Goal: Task Accomplishment & Management: Complete application form

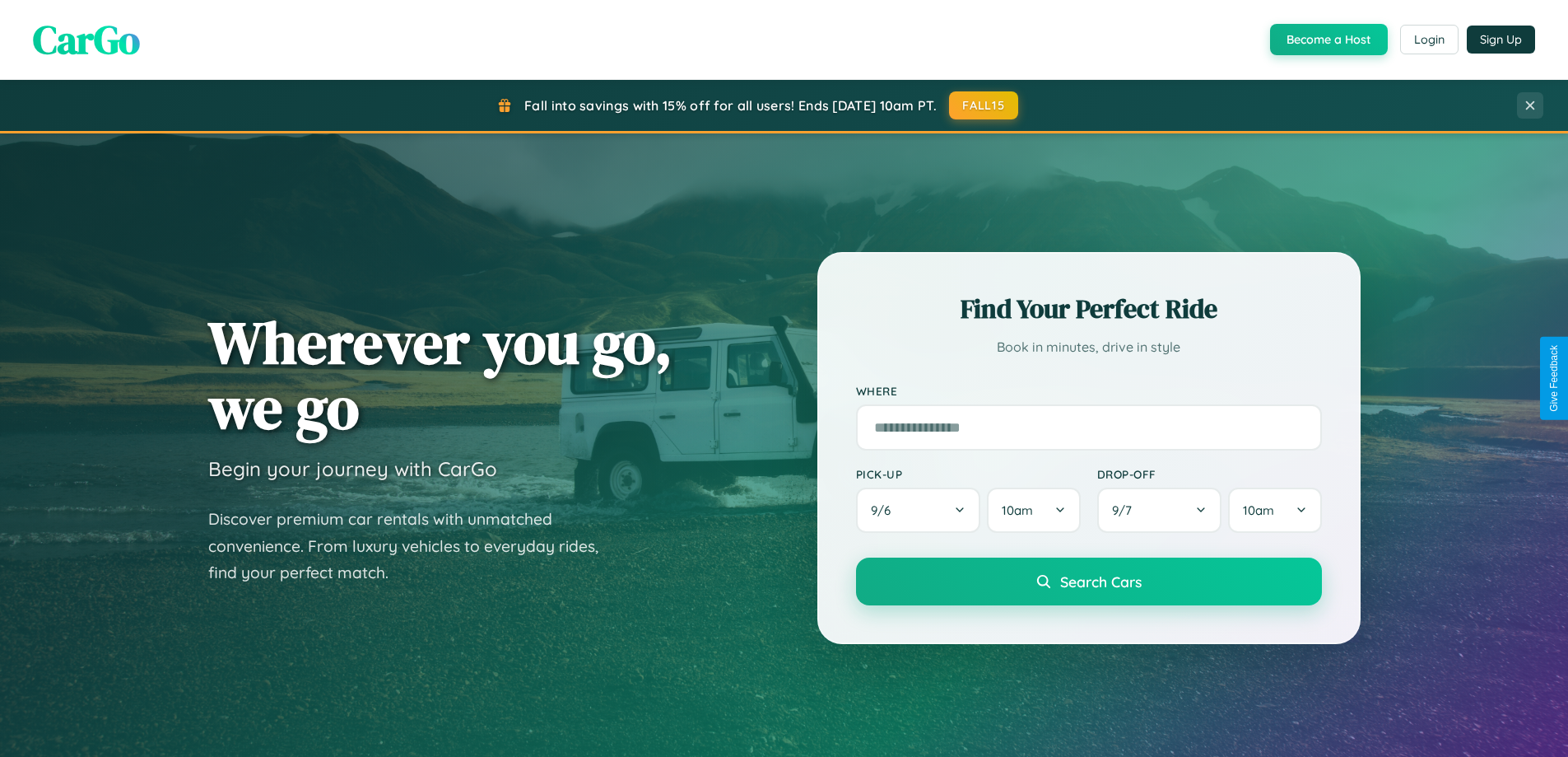
scroll to position [710, 0]
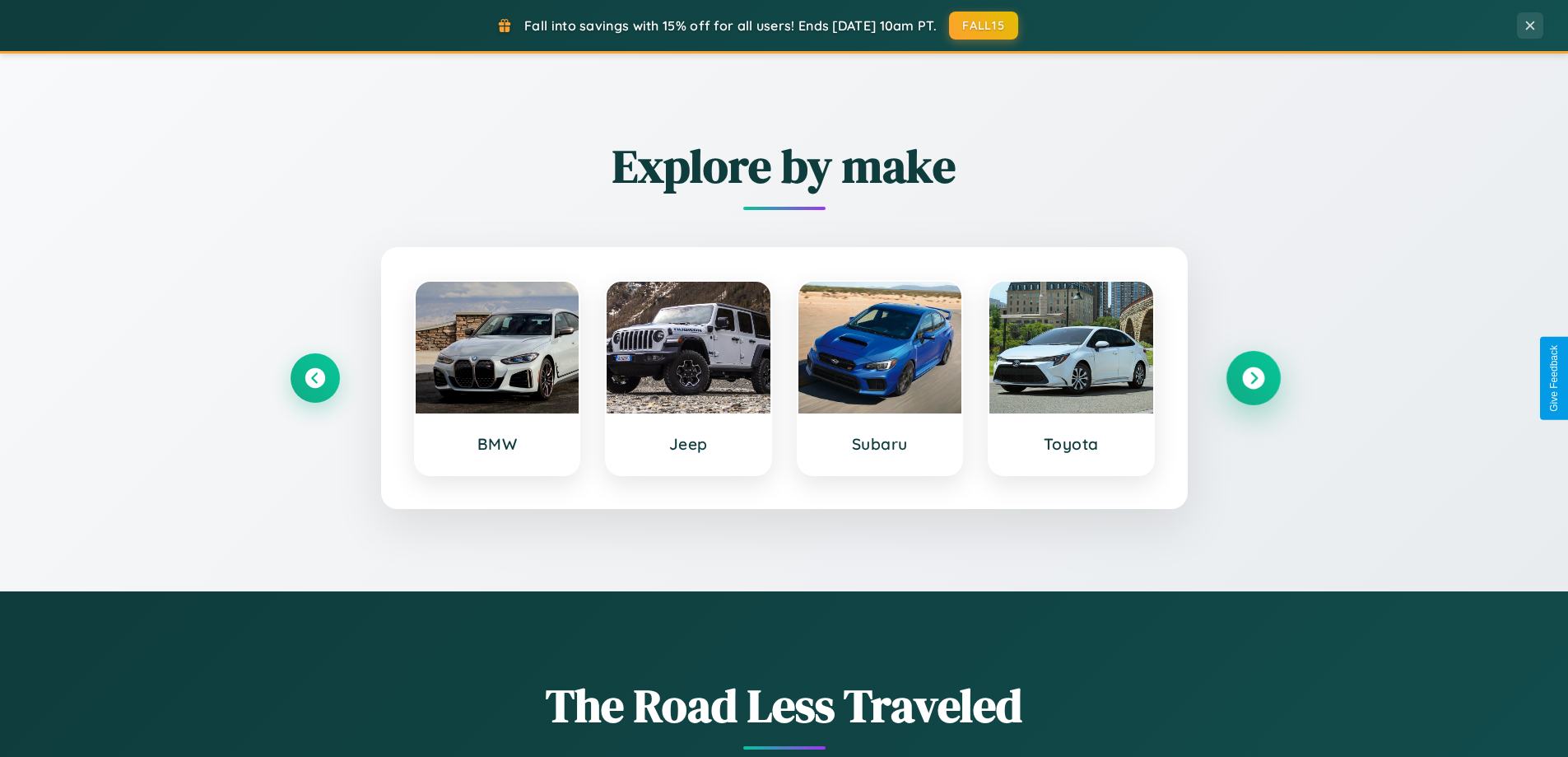
click at [1253, 378] on icon at bounding box center [1253, 378] width 22 height 22
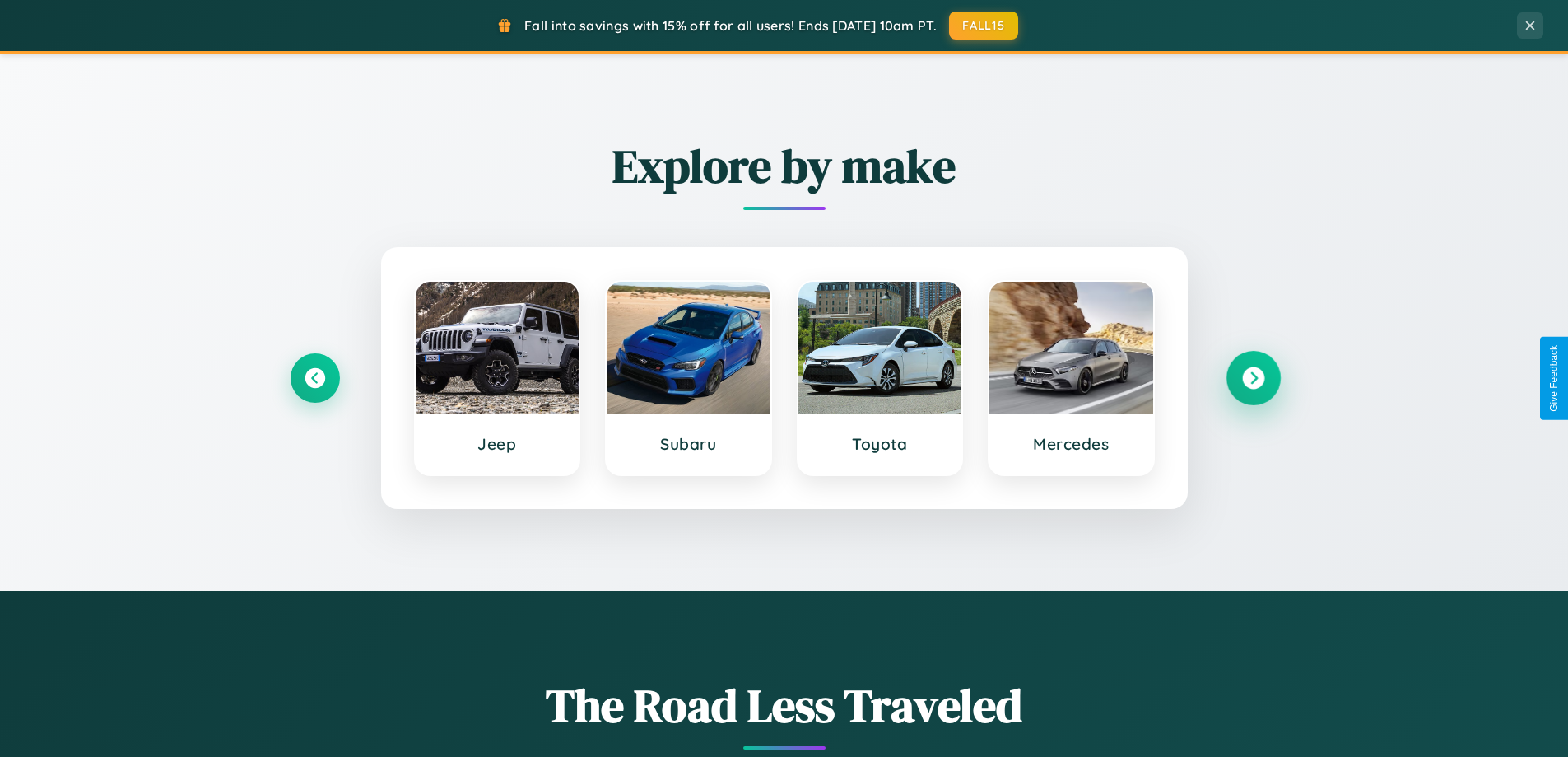
click at [1253, 378] on icon at bounding box center [1253, 378] width 22 height 22
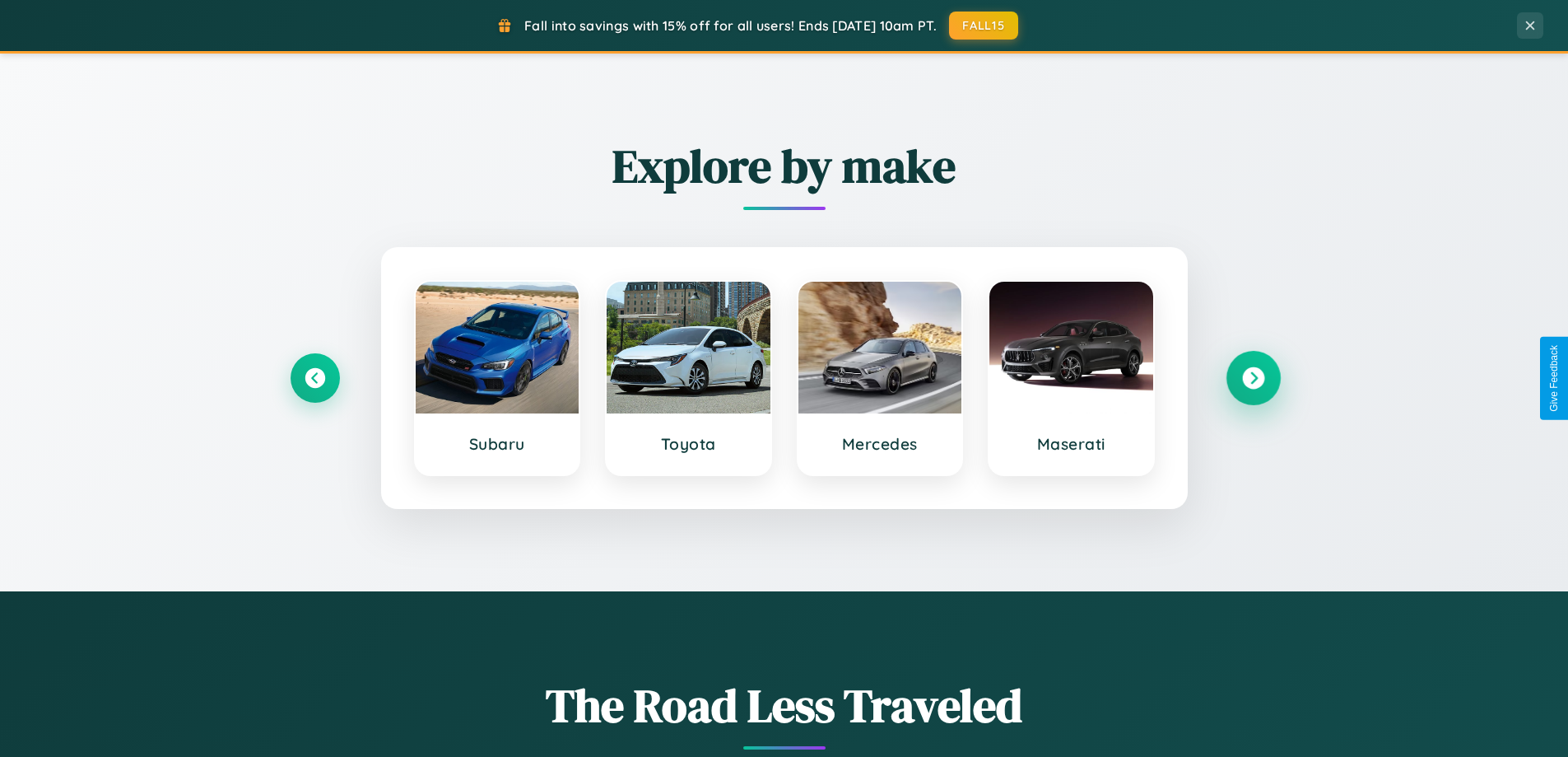
click at [1253, 378] on icon at bounding box center [1253, 378] width 22 height 22
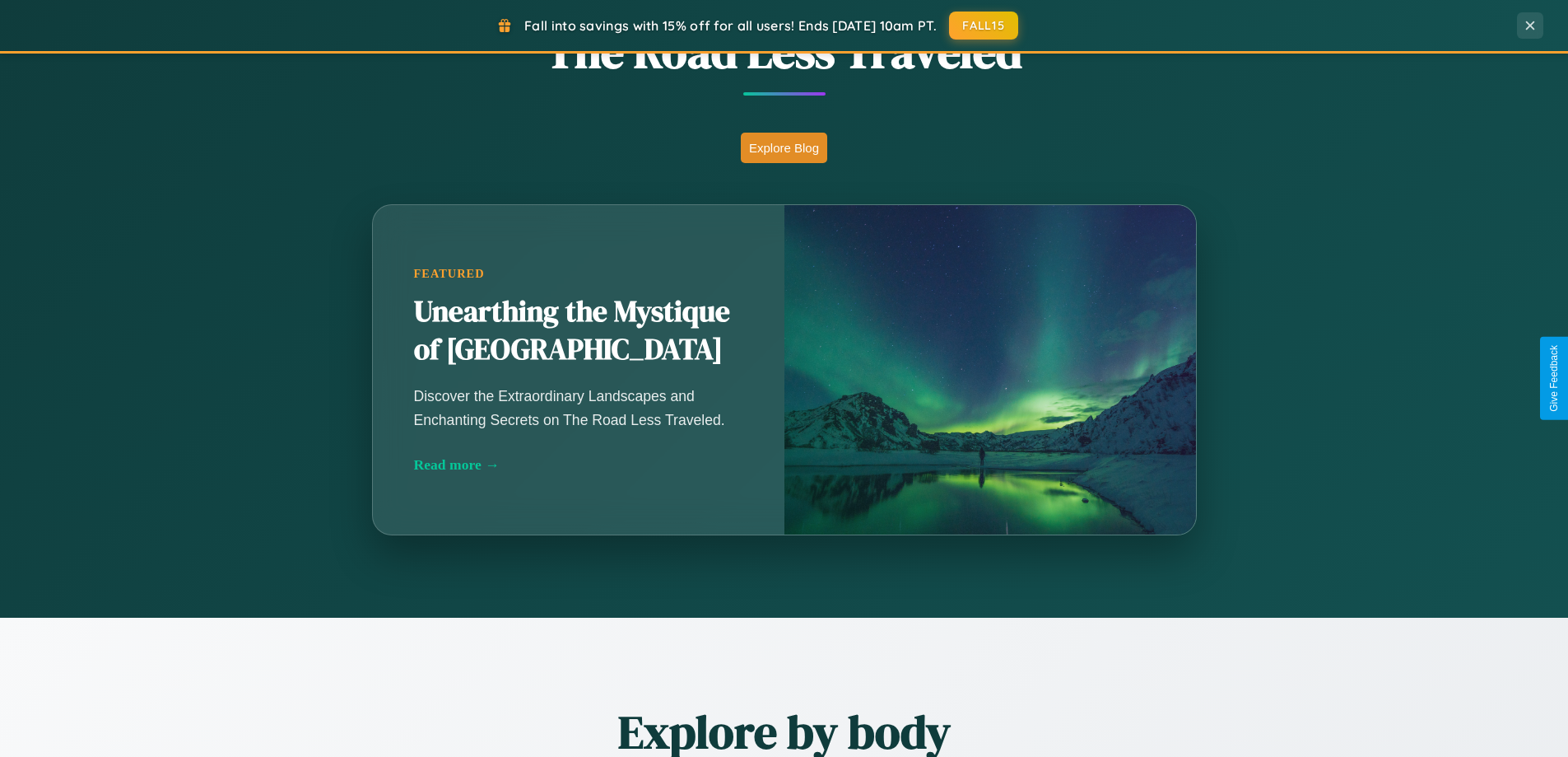
scroll to position [3168, 0]
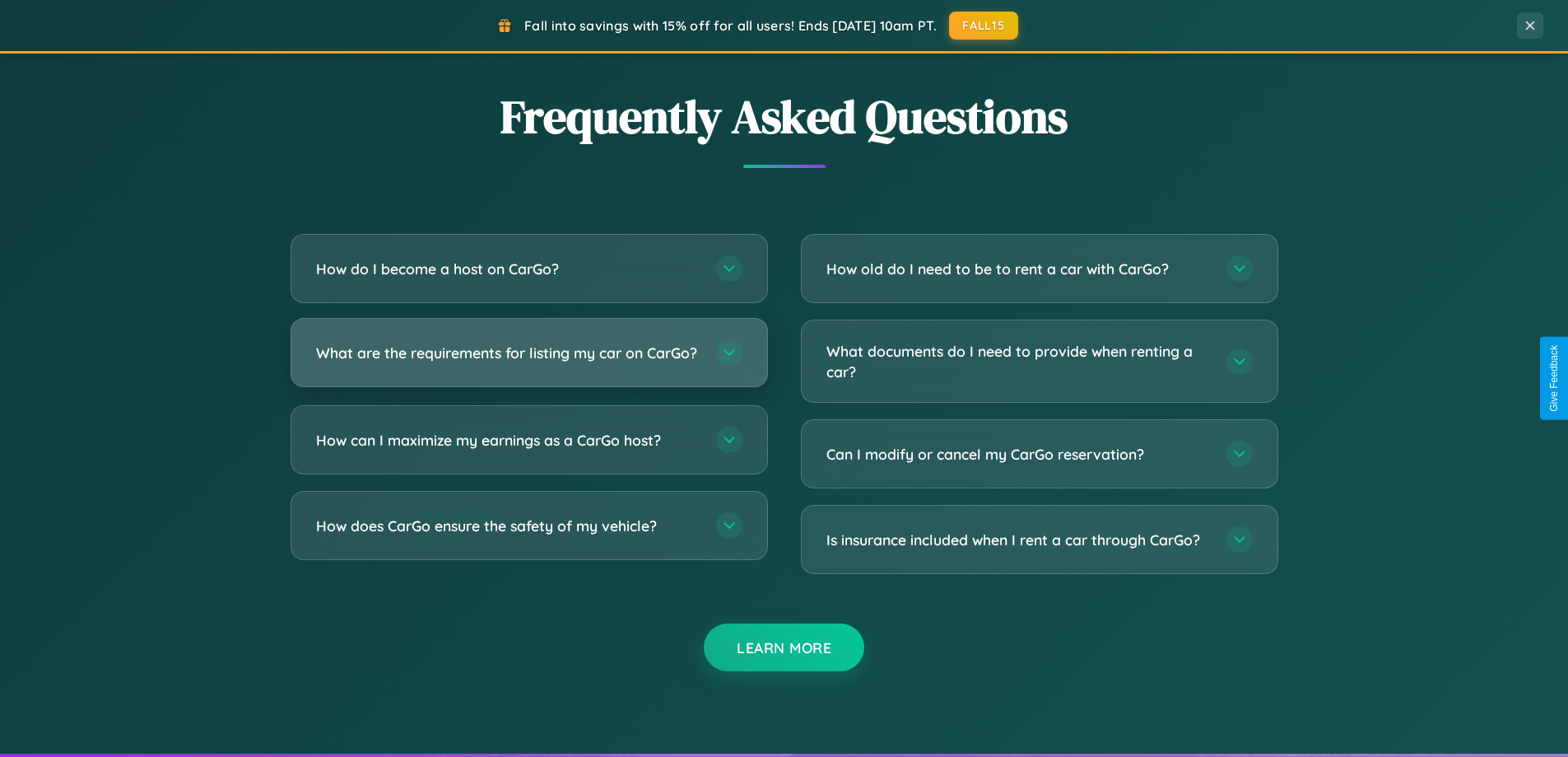
click at [529, 359] on h3 "What are the requirements for listing my car on CarGo?" at bounding box center [508, 353] width 384 height 21
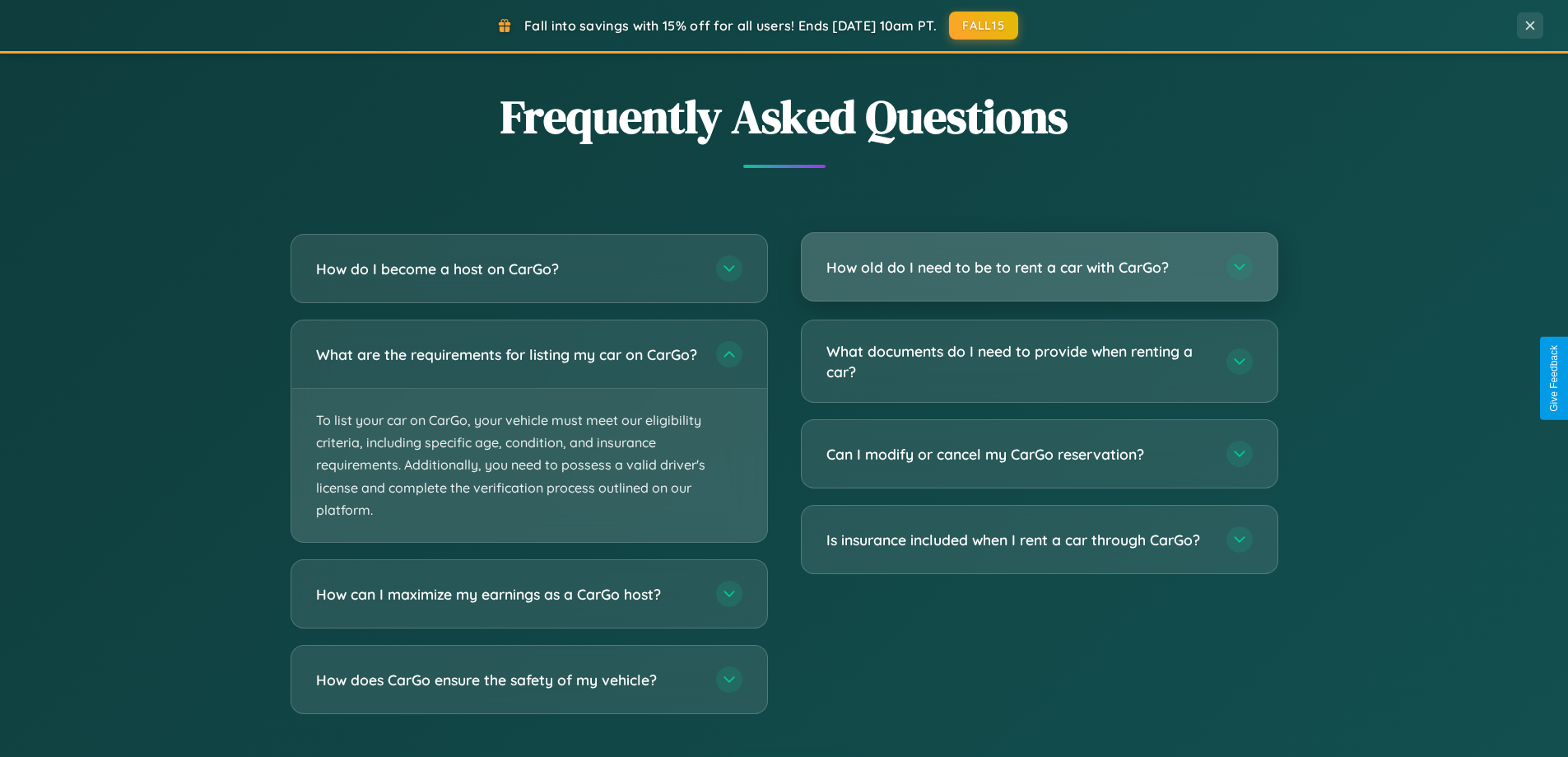
click at [1038, 267] on h3 "How old do I need to be to rent a car with CarGo?" at bounding box center [1017, 267] width 384 height 21
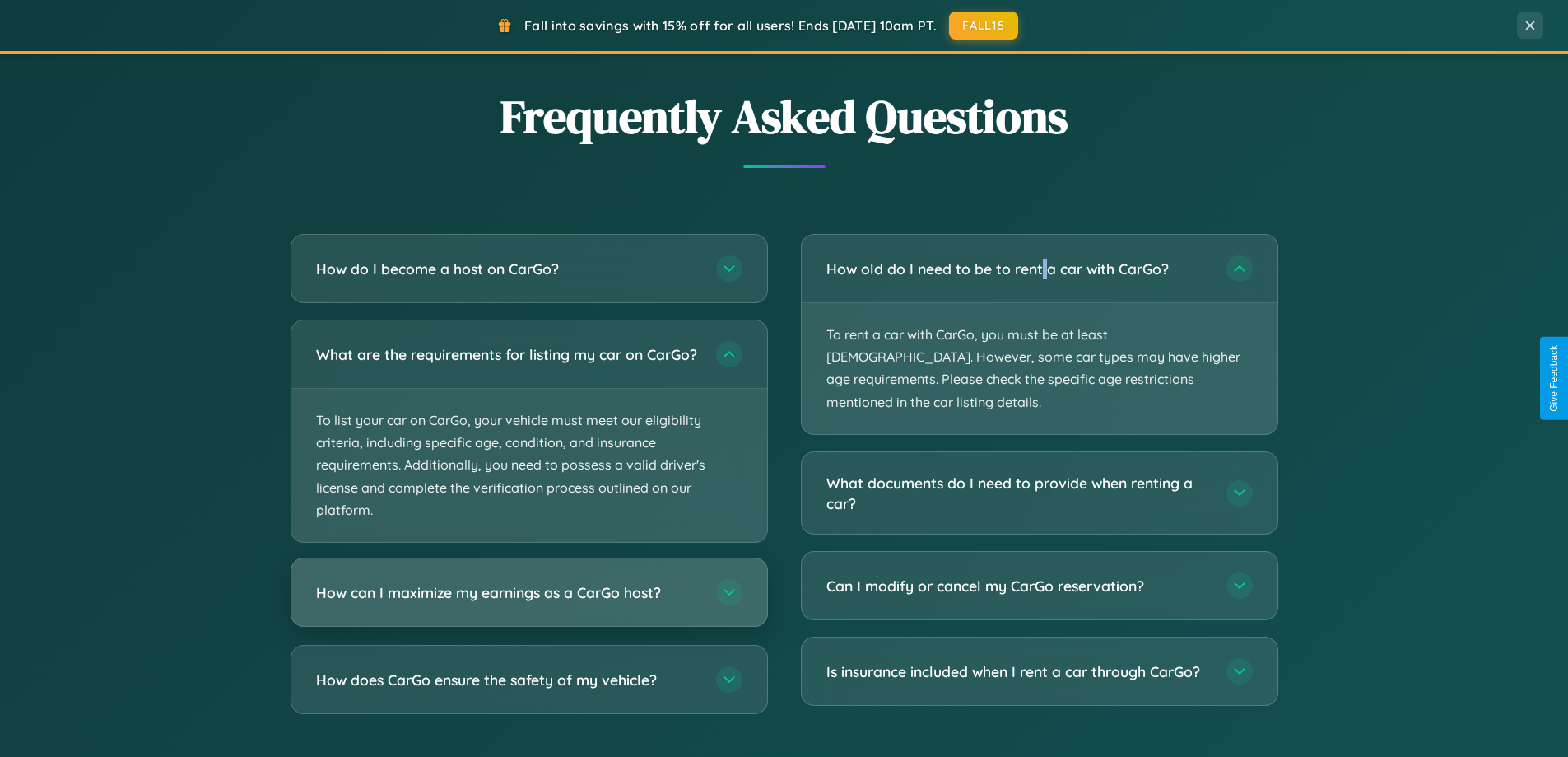
click at [529, 603] on h3 "How can I maximize my earnings as a CarGo host?" at bounding box center [508, 592] width 384 height 21
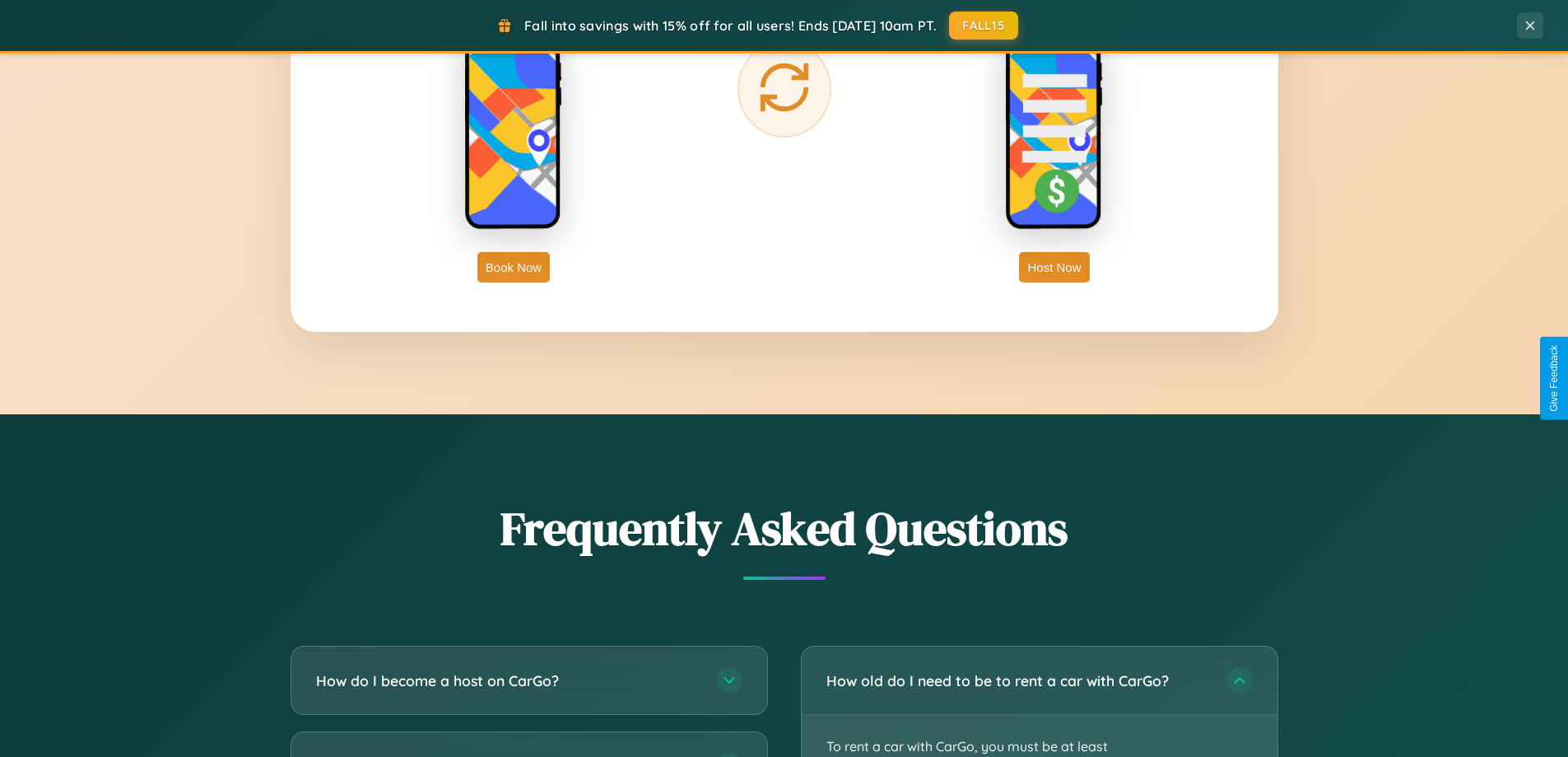
scroll to position [2646, 0]
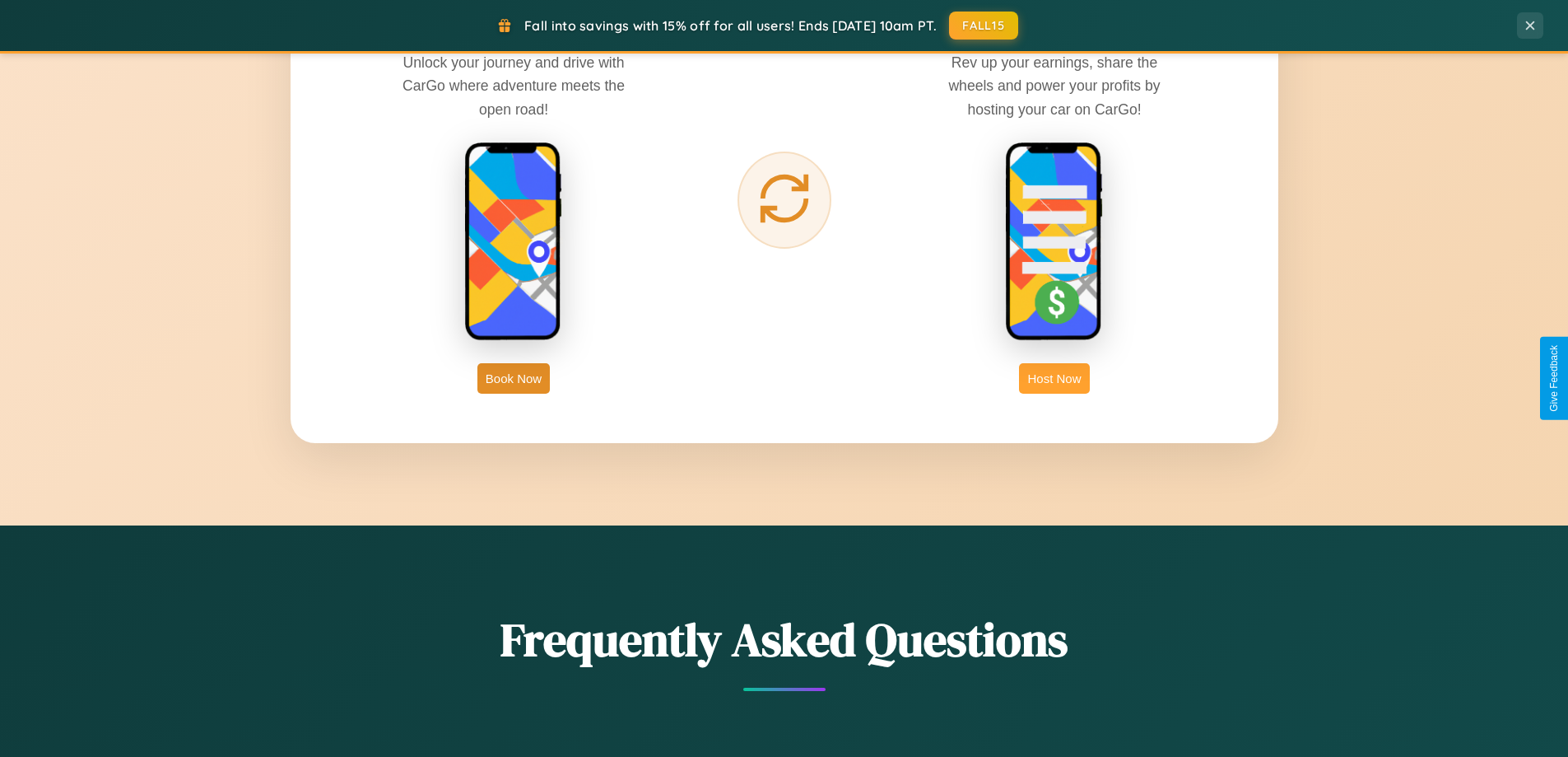
click at [1054, 378] on button "Host Now" at bounding box center [1054, 378] width 70 height 30
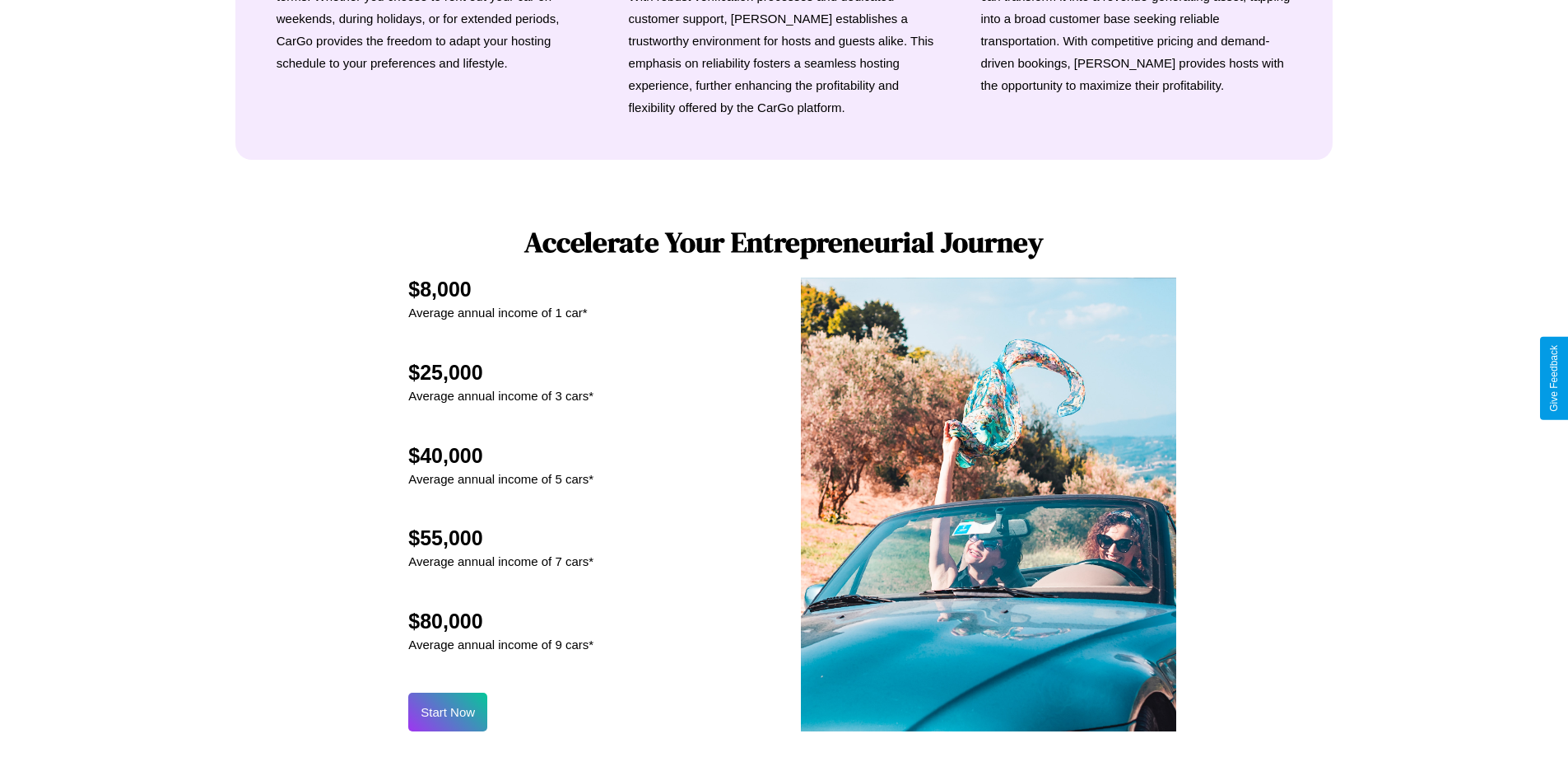
scroll to position [2225, 0]
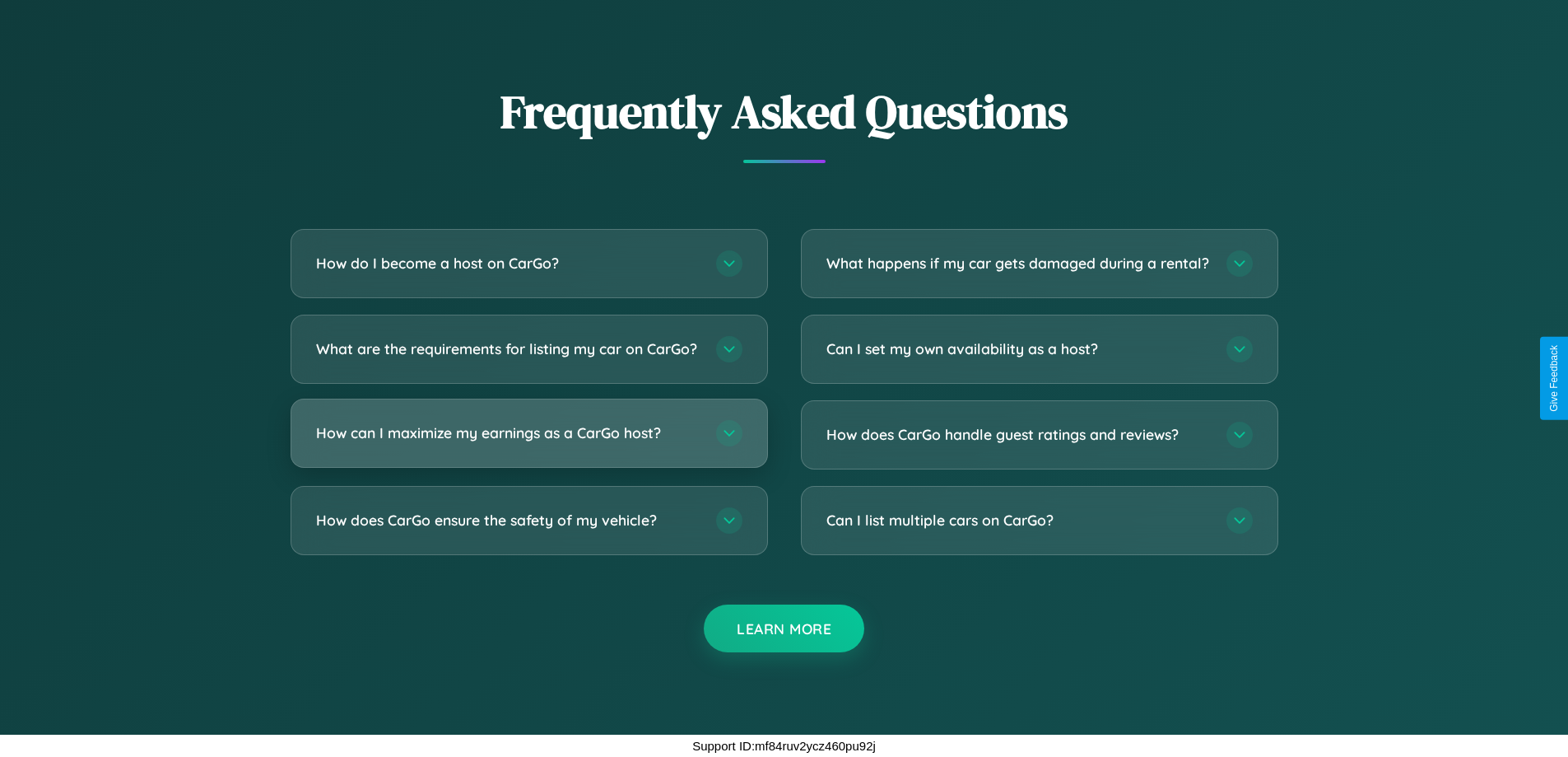
click at [529, 433] on h3 "How can I maximize my earnings as a CarGo host?" at bounding box center [508, 432] width 384 height 21
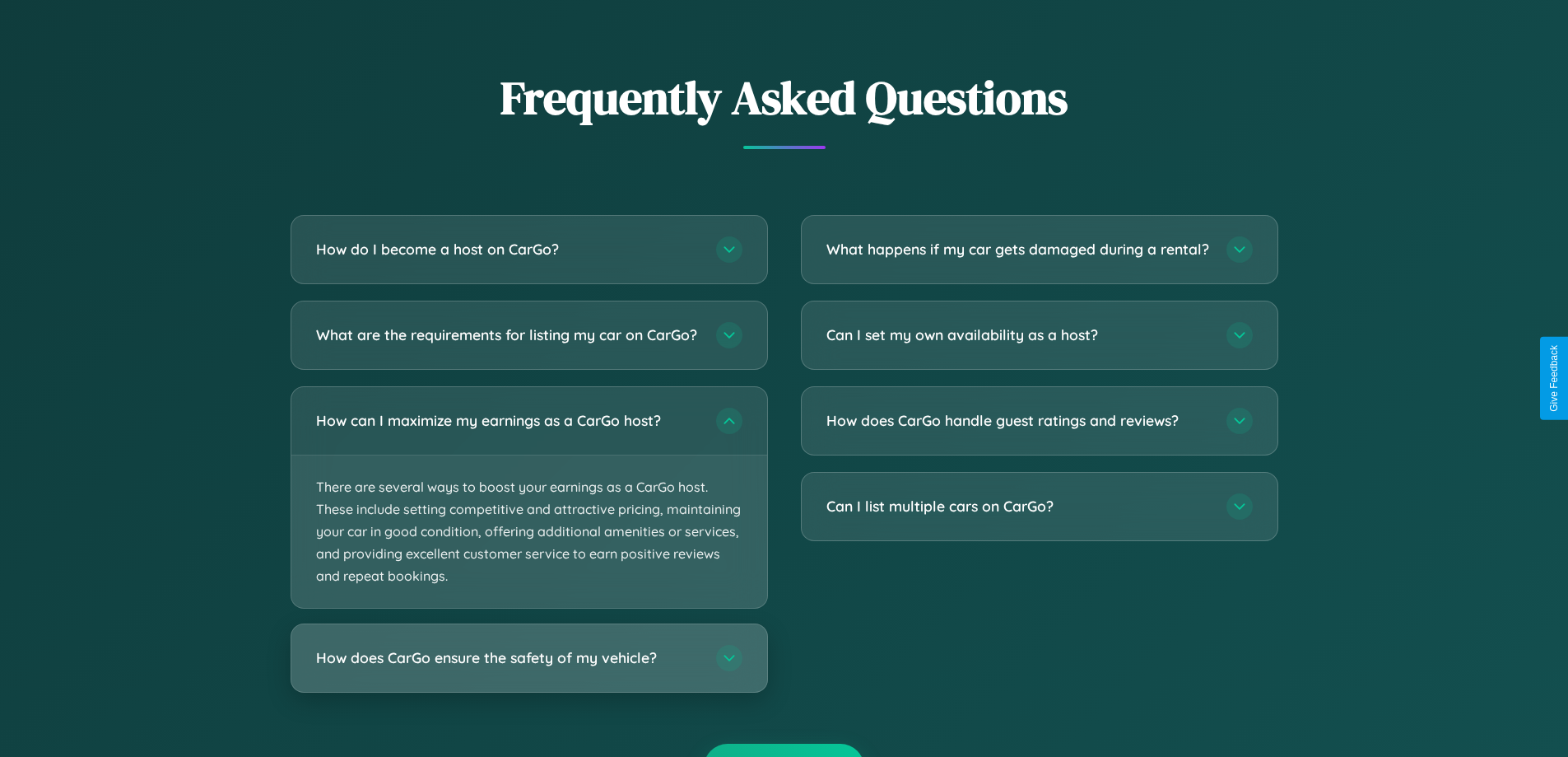
click at [529, 669] on h3 "How does CarGo ensure the safety of my vehicle?" at bounding box center [508, 658] width 384 height 21
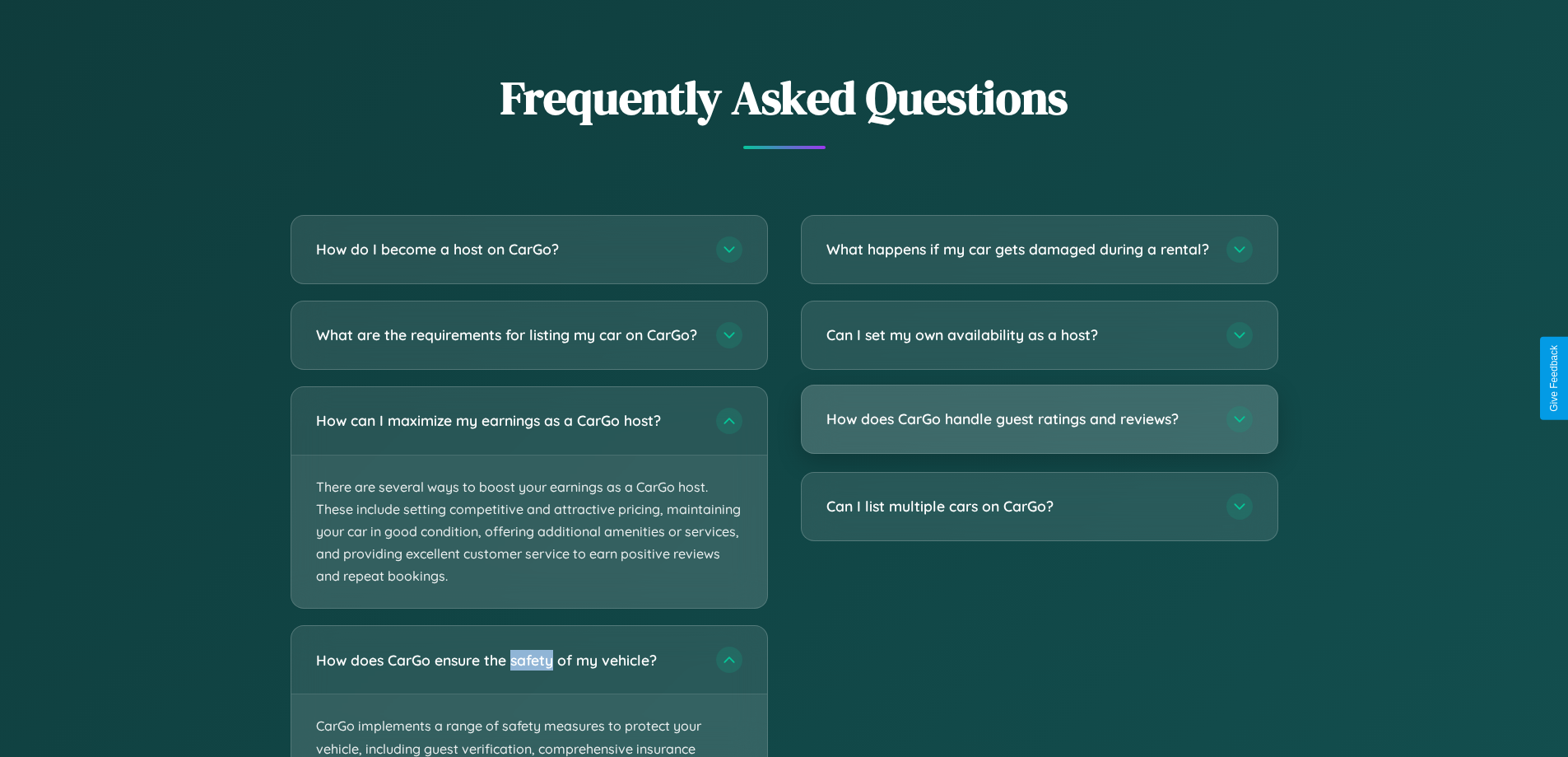
click at [1038, 429] on h3 "How does CarGo handle guest ratings and reviews?" at bounding box center [1017, 419] width 384 height 21
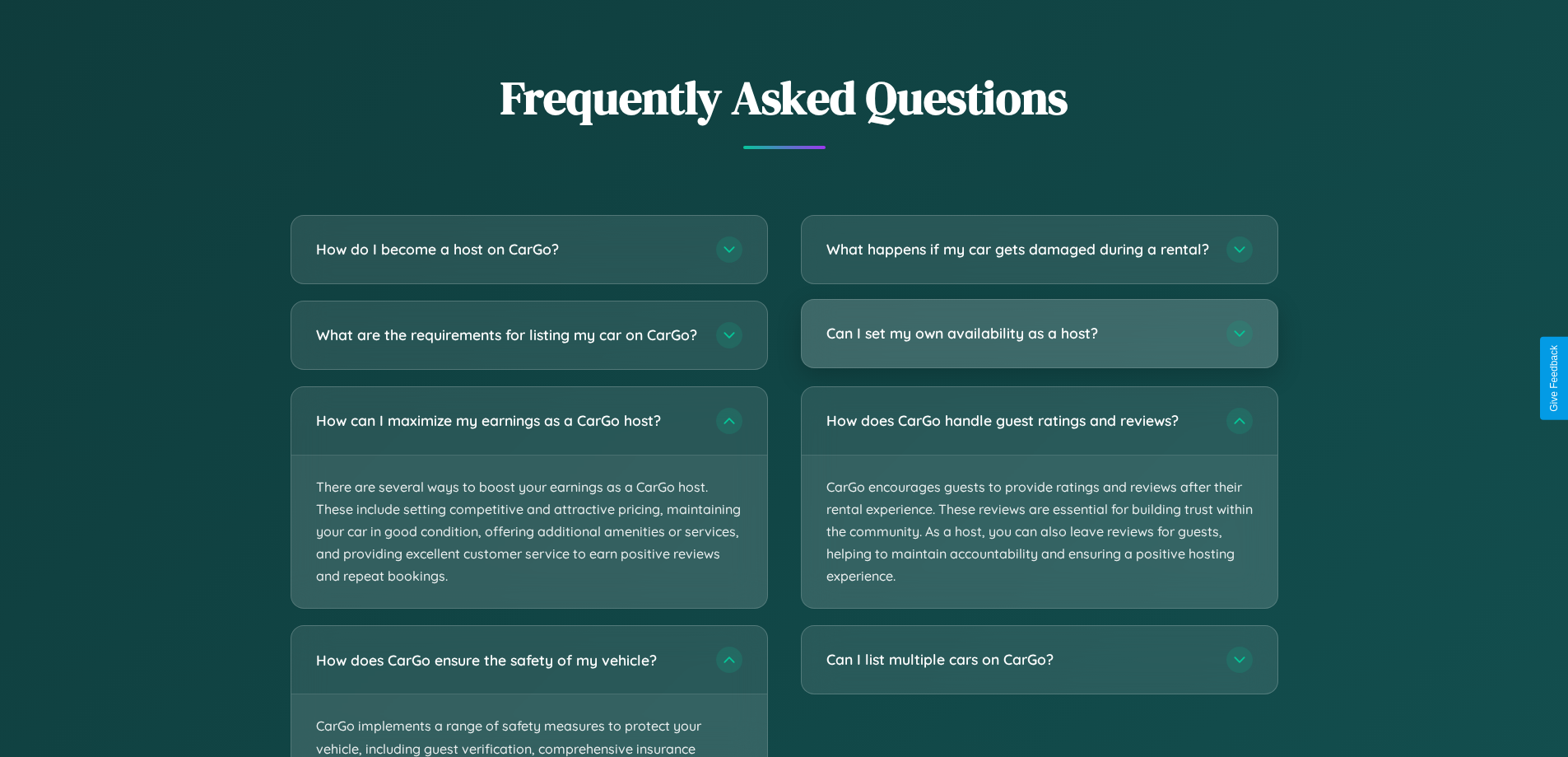
click at [1038, 343] on h3 "Can I set my own availability as a host?" at bounding box center [1017, 333] width 384 height 21
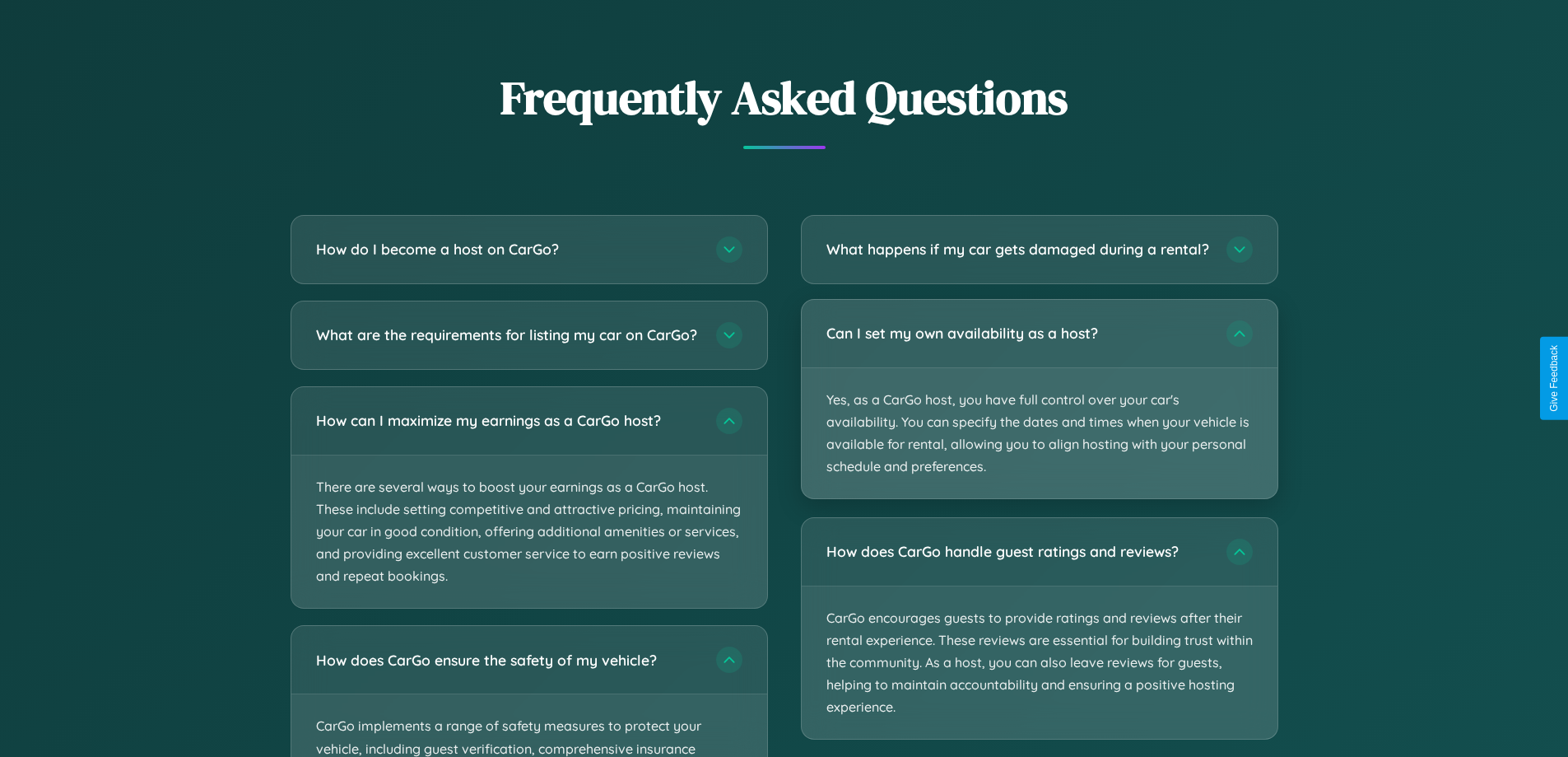
click at [1038, 412] on p "Yes, as a CarGo host, you have full control over your car's availability. You c…" at bounding box center [1039, 434] width 476 height 131
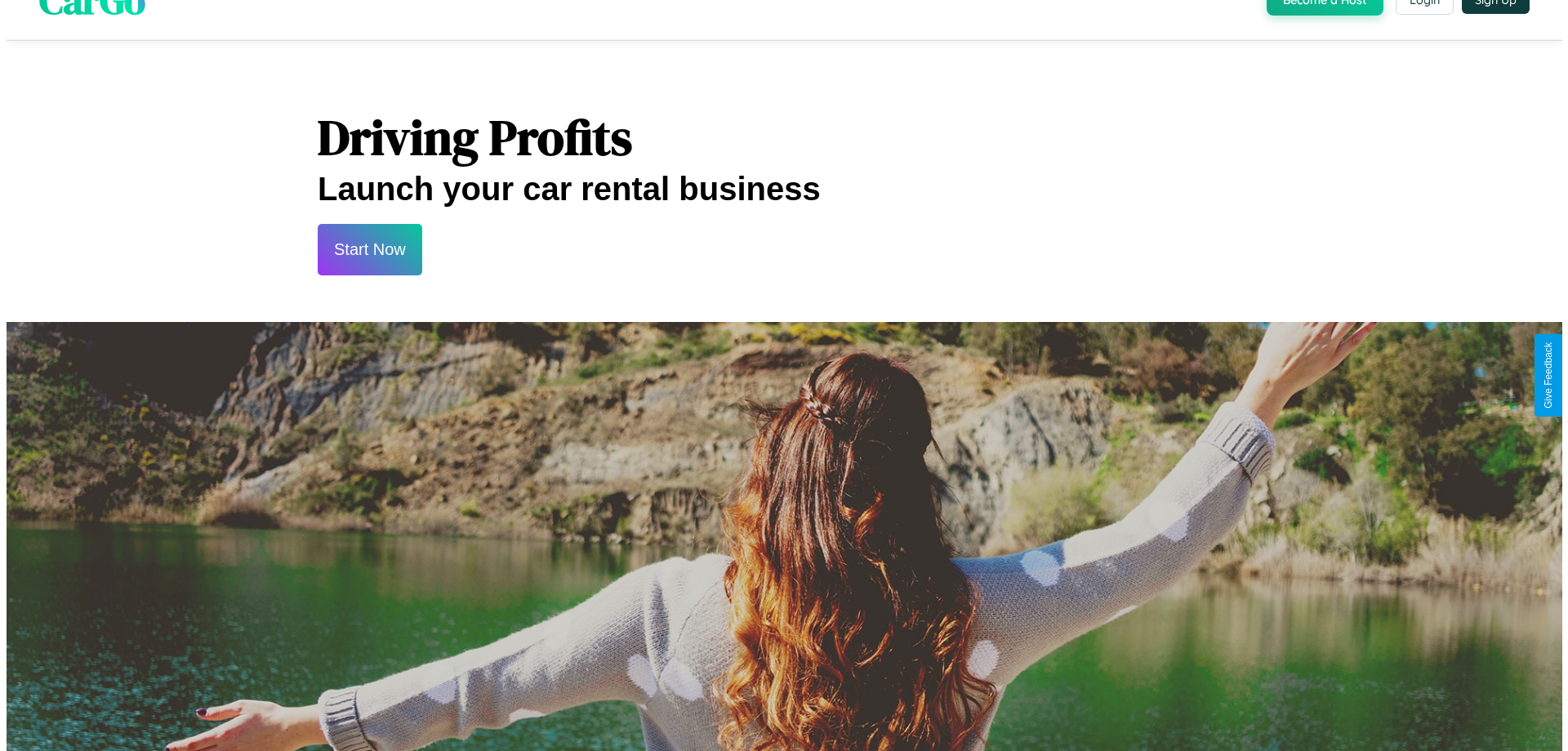
scroll to position [0, 0]
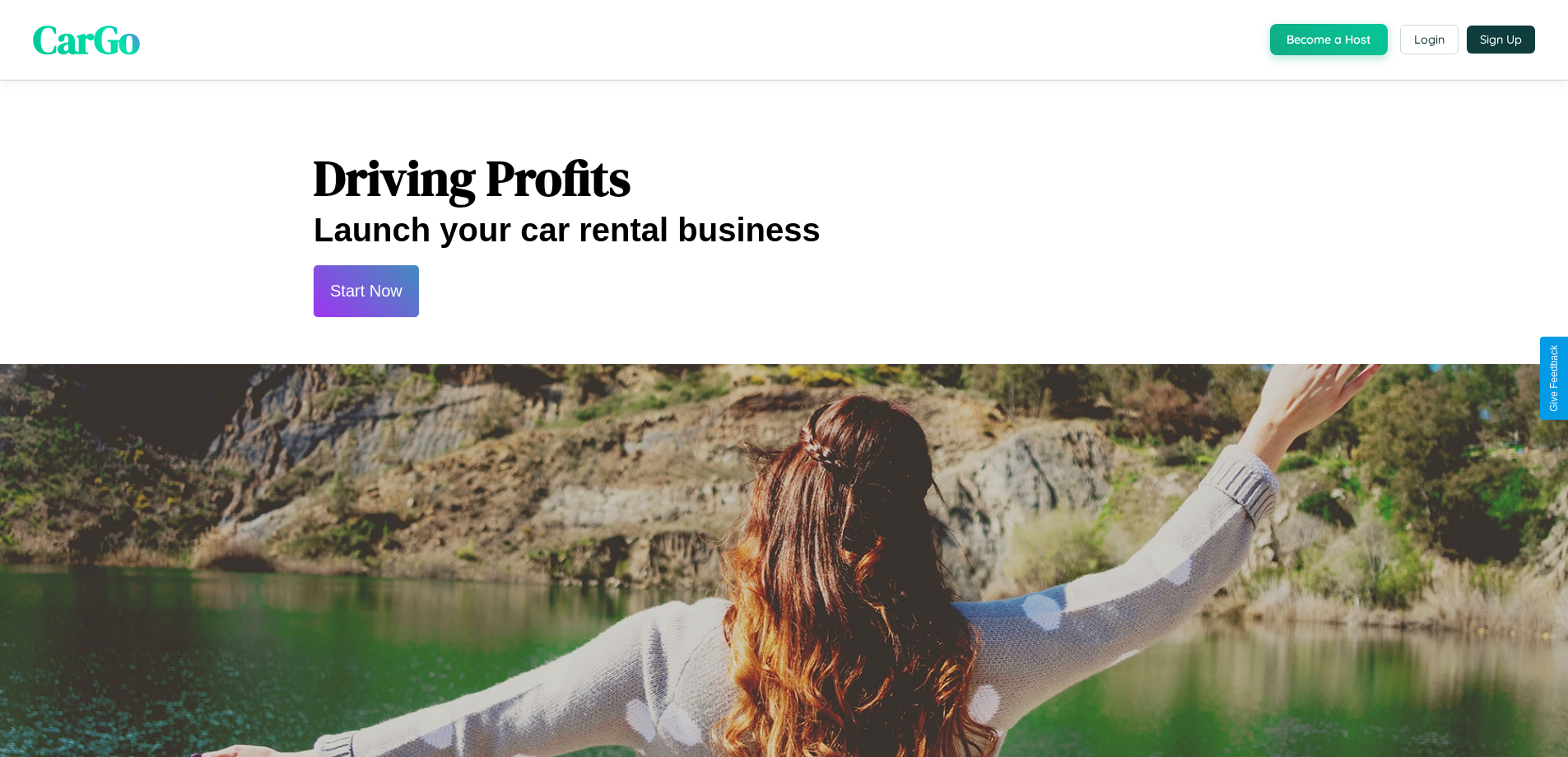
click at [366, 291] on button "Start Now" at bounding box center [366, 291] width 106 height 52
